Goal: Check status: Check status

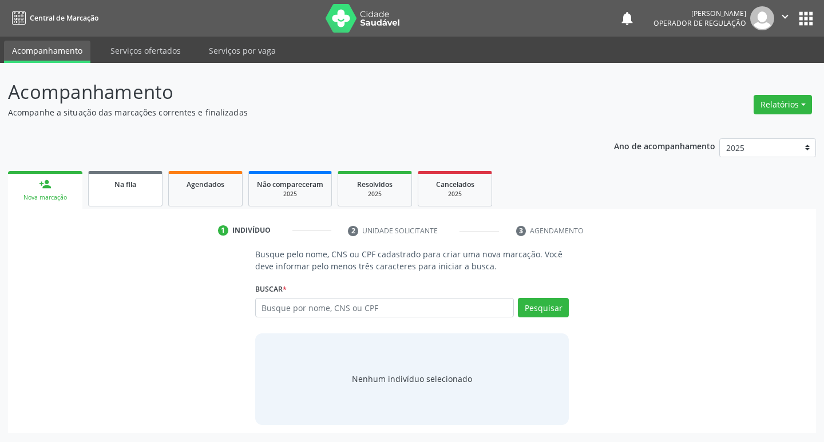
click at [106, 183] on div "Na fila" at bounding box center [125, 184] width 57 height 12
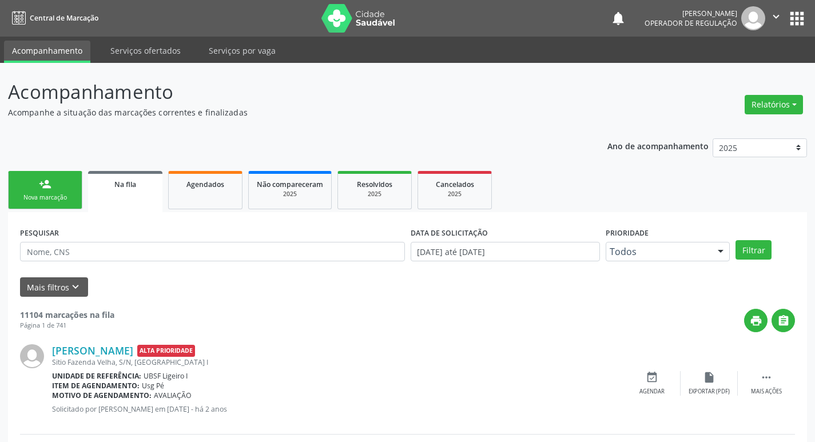
click at [164, 262] on div "PESQUISAR" at bounding box center [212, 246] width 391 height 45
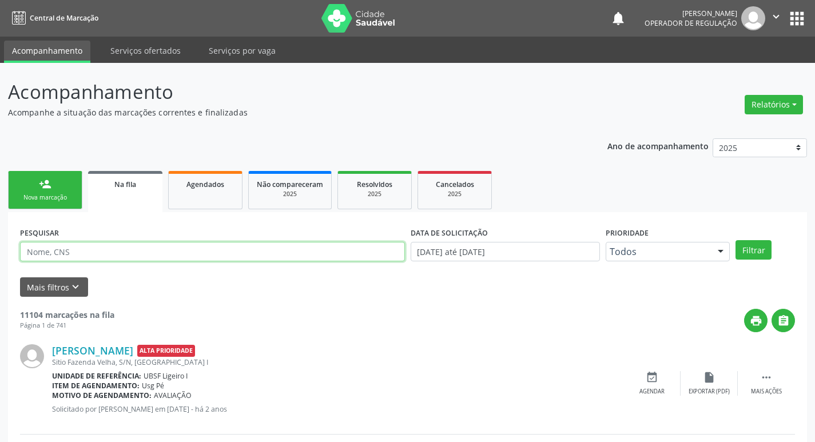
click at [171, 255] on input "text" at bounding box center [212, 251] width 385 height 19
type input "707404083995775"
click at [736, 240] on button "Filtrar" at bounding box center [754, 249] width 36 height 19
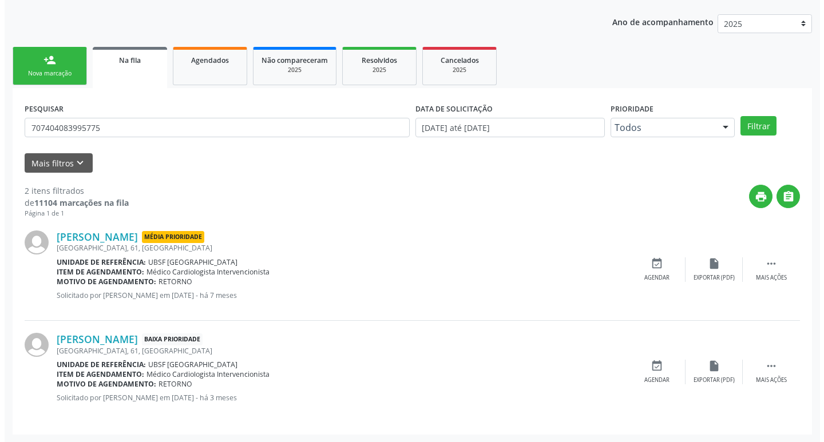
scroll to position [125, 0]
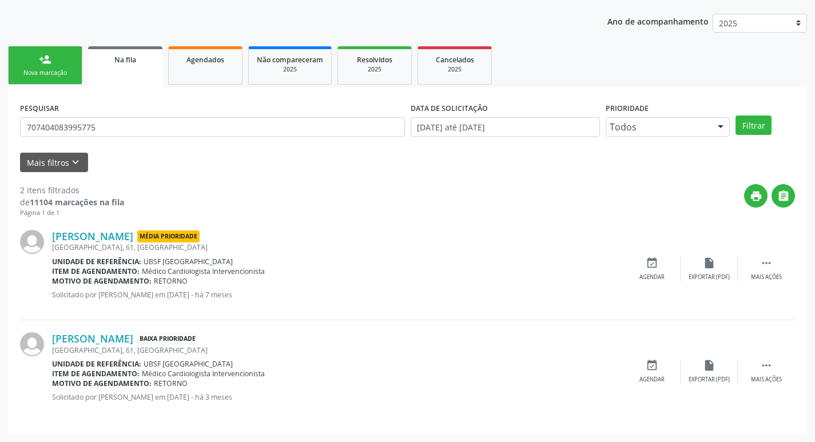
click at [769, 255] on div "[PERSON_NAME] Média Prioridade [GEOGRAPHIC_DATA], 61, [GEOGRAPHIC_DATA] Unidade…" at bounding box center [407, 269] width 775 height 102
click at [767, 265] on icon "" at bounding box center [766, 263] width 13 height 13
click at [658, 261] on icon "cancel" at bounding box center [652, 263] width 13 height 13
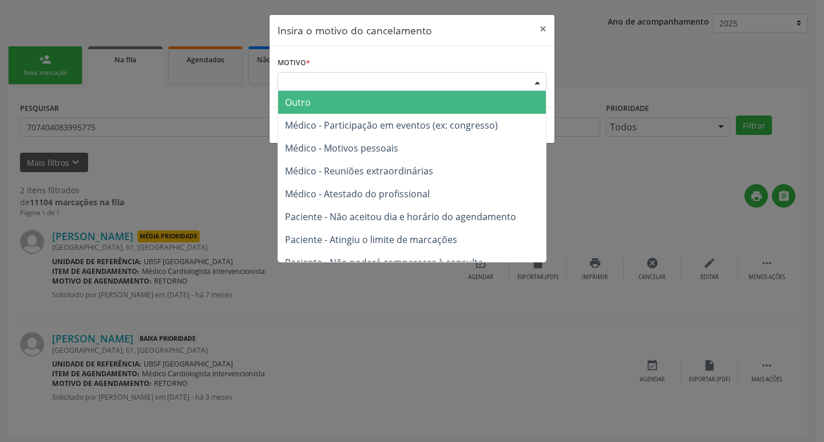
click at [512, 81] on div "Escolha o motivo" at bounding box center [411, 81] width 269 height 19
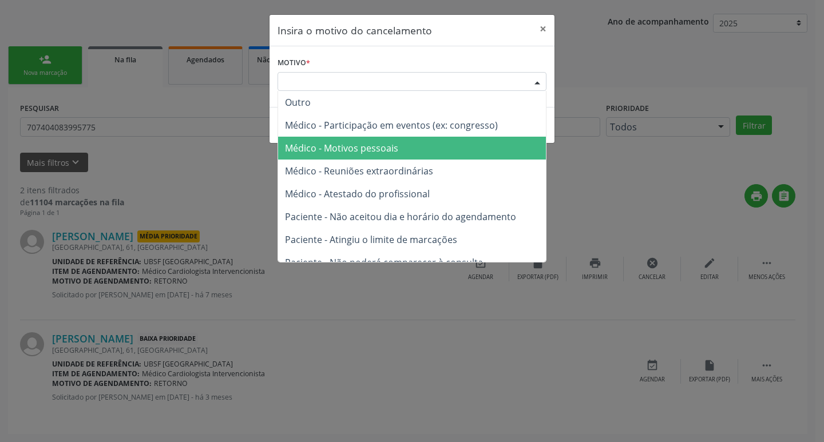
click at [444, 138] on span "Médico - Motivos pessoais" at bounding box center [412, 148] width 268 height 23
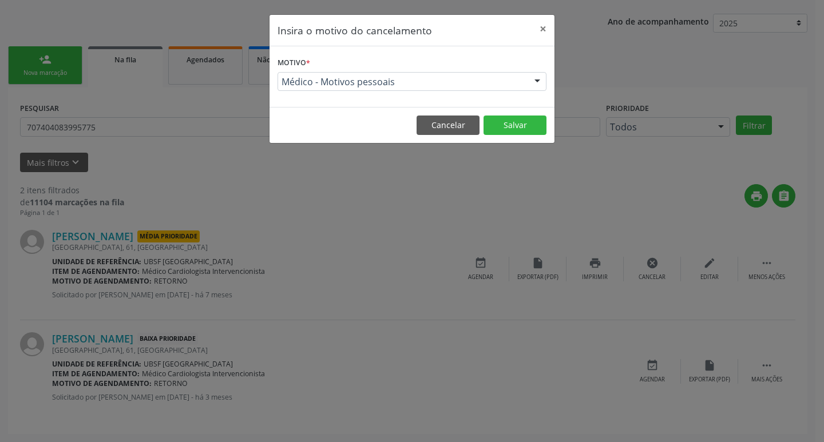
click at [550, 125] on footer "Cancelar Salvar" at bounding box center [411, 125] width 285 height 36
click at [539, 125] on button "Salvar" at bounding box center [514, 125] width 63 height 19
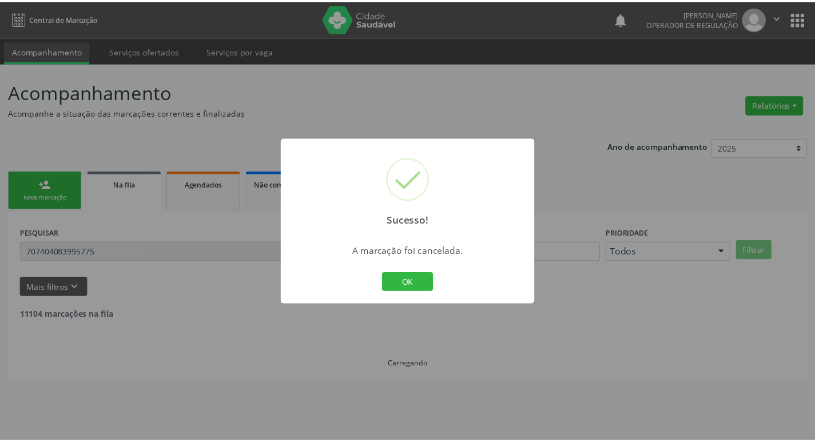
scroll to position [0, 0]
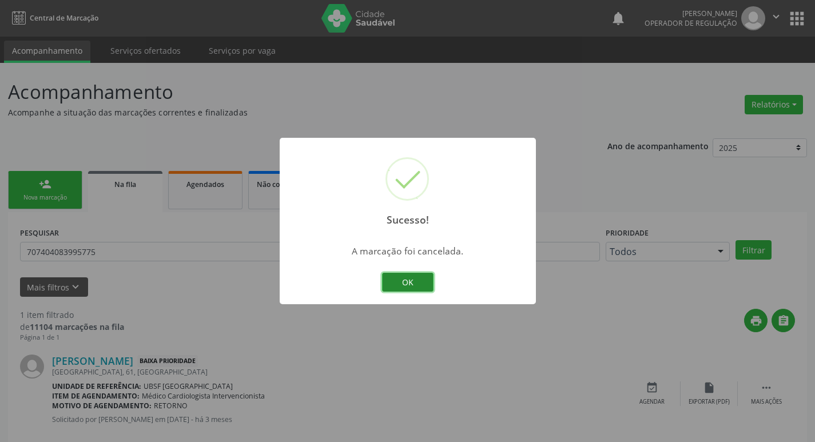
click at [414, 277] on button "OK" at bounding box center [407, 282] width 51 height 19
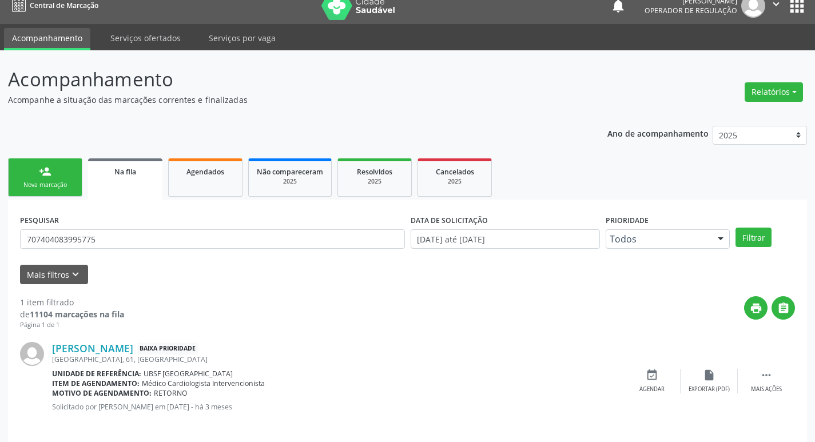
scroll to position [22, 0]
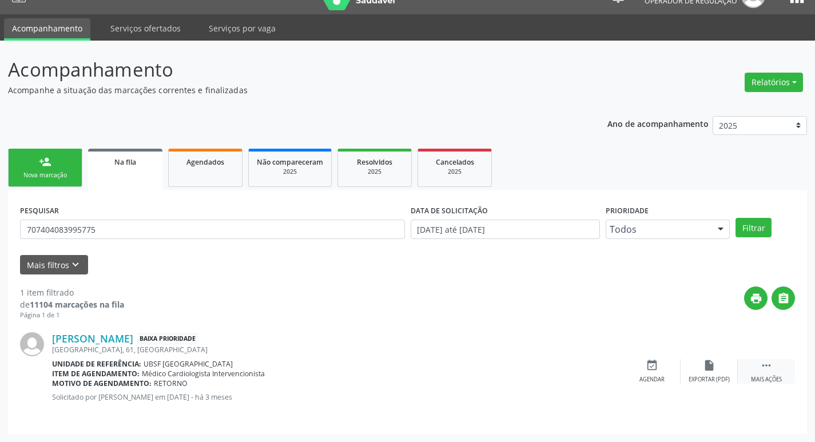
click at [763, 364] on icon "" at bounding box center [766, 365] width 13 height 13
click at [589, 365] on icon "print" at bounding box center [595, 365] width 13 height 13
